Goal: Find specific fact: Find contact information

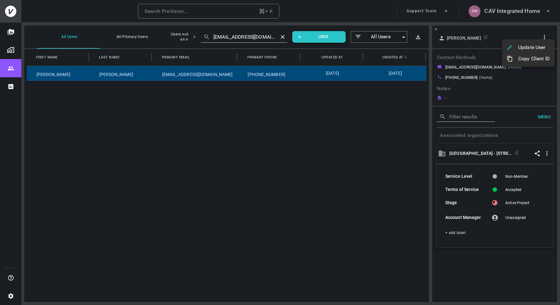
click at [497, 14] on div at bounding box center [280, 152] width 560 height 305
click at [507, 14] on h6 "CAV Integrated Home" at bounding box center [512, 11] width 56 height 9
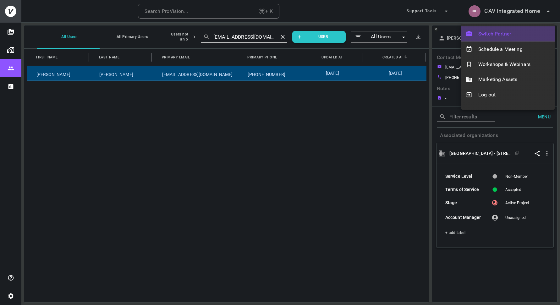
click at [495, 30] on span "Switch Partner" at bounding box center [514, 34] width 72 height 8
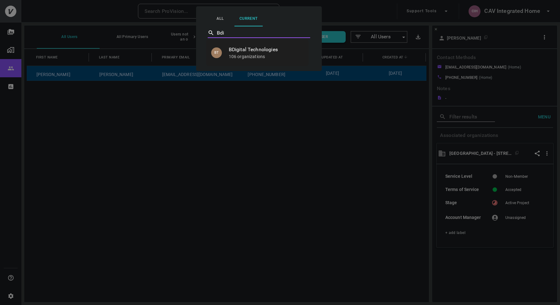
type input "BDigital Technologies"
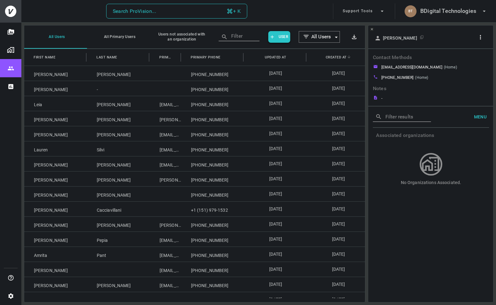
click at [142, 10] on div "Search ProVision..." at bounding box center [135, 11] width 44 height 9
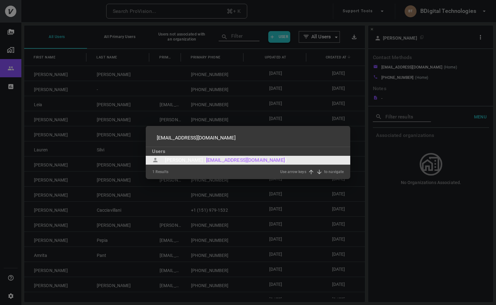
type input "smhaugh@yahoo.com"
click at [194, 160] on div "Stephanie Haugh (" at bounding box center [185, 160] width 41 height 8
type input "smhaugh@yahoo.com"
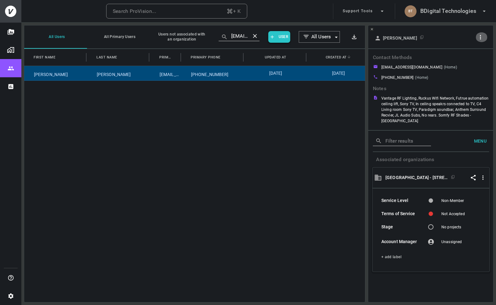
click at [480, 37] on icon "button" at bounding box center [480, 37] width 1 height 4
click at [475, 57] on p "Copy Client ID" at bounding box center [469, 59] width 31 height 8
